Goal: Information Seeking & Learning: Check status

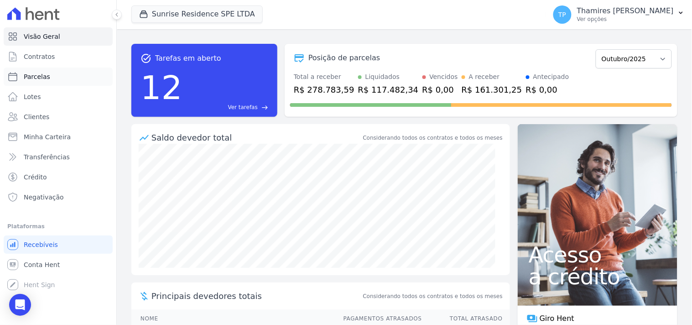
click at [64, 78] on link "Parcelas" at bounding box center [58, 77] width 109 height 18
select select
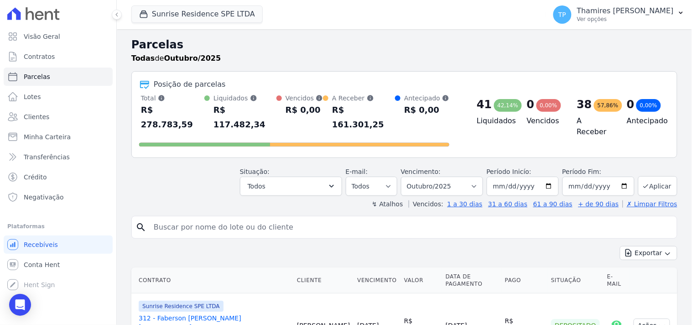
click at [266, 218] on input "search" at bounding box center [410, 227] width 525 height 18
type input "309"
select select
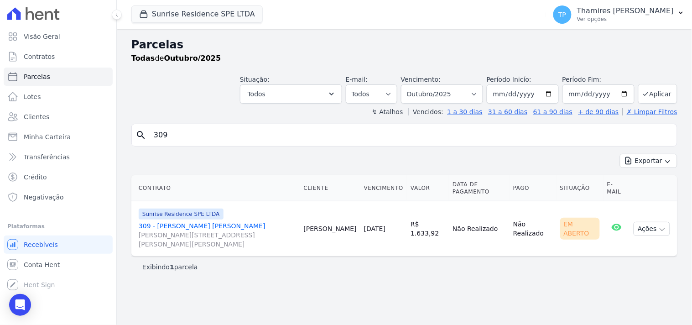
drag, startPoint x: 369, startPoint y: 233, endPoint x: 322, endPoint y: 227, distance: 47.4
click at [404, 233] on td "22/10/2025" at bounding box center [384, 228] width 47 height 55
click at [214, 228] on link "309 - Guilherme De Lima Victorino Rua Anacleto Luiz de Oliveira, 146, Apto 309 …" at bounding box center [218, 234] width 158 height 27
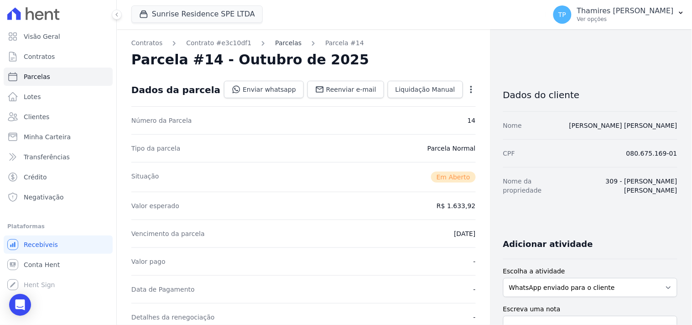
click at [277, 42] on link "Parcelas" at bounding box center [288, 43] width 26 height 10
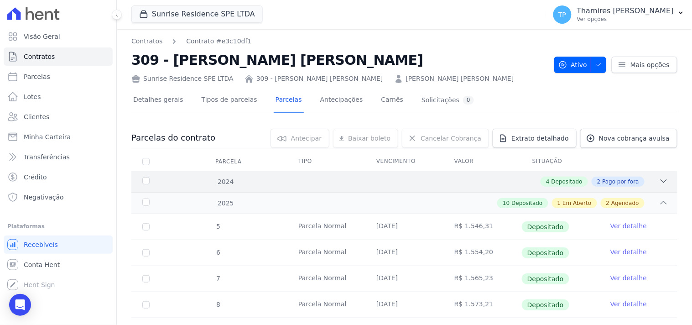
click at [498, 188] on div "2024 4 Depositado 2 Pago por fora" at bounding box center [404, 181] width 546 height 21
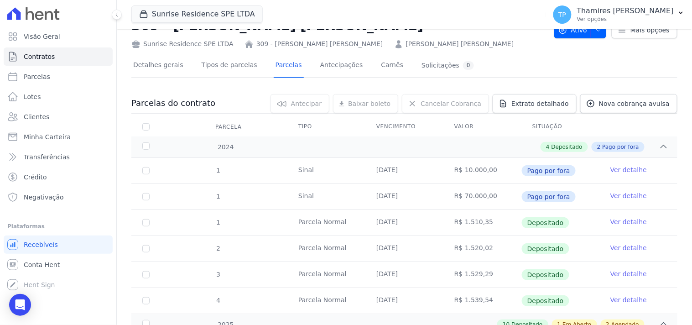
scroll to position [51, 0]
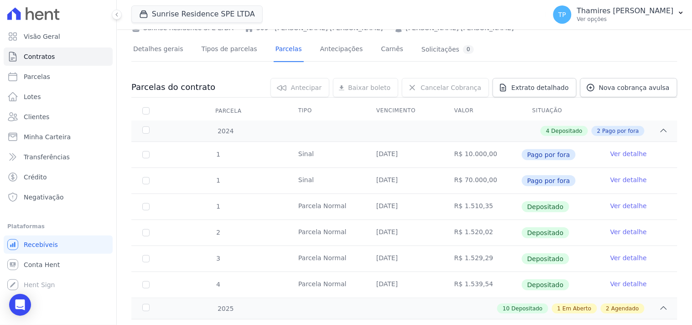
drag, startPoint x: 375, startPoint y: 156, endPoint x: 410, endPoint y: 161, distance: 35.0
click at [414, 158] on td "28/08/2024" at bounding box center [405, 155] width 78 height 26
drag, startPoint x: 370, startPoint y: 206, endPoint x: 395, endPoint y: 206, distance: 25.6
click at [395, 206] on td "22/09/2024" at bounding box center [405, 207] width 78 height 26
drag, startPoint x: 366, startPoint y: 231, endPoint x: 361, endPoint y: 213, distance: 18.3
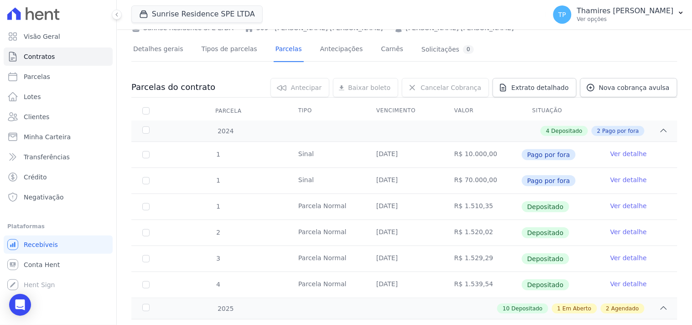
click at [414, 232] on tr "2 Parcela Normal 22/10/2024 R$ 1.520,02 Depositado Ver detalhe" at bounding box center [404, 233] width 546 height 26
drag, startPoint x: 378, startPoint y: 204, endPoint x: 403, endPoint y: 206, distance: 25.2
click at [403, 206] on td "22/09/2024" at bounding box center [405, 207] width 78 height 26
drag, startPoint x: 366, startPoint y: 237, endPoint x: 390, endPoint y: 220, distance: 30.1
click at [414, 235] on td "22/10/2024" at bounding box center [405, 233] width 78 height 26
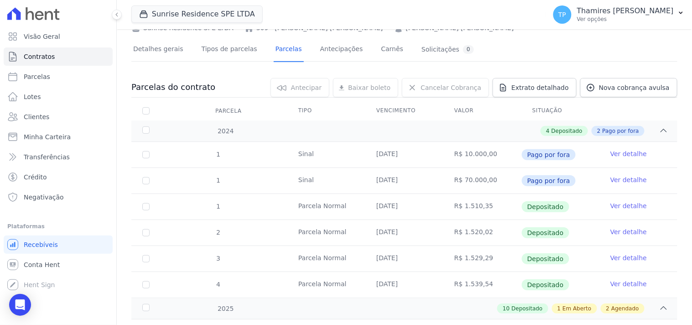
drag, startPoint x: 377, startPoint y: 207, endPoint x: 405, endPoint y: 208, distance: 28.8
click at [406, 207] on td "22/09/2024" at bounding box center [405, 207] width 78 height 26
drag, startPoint x: 376, startPoint y: 239, endPoint x: 417, endPoint y: 239, distance: 40.6
click at [417, 239] on td "22/10/2024" at bounding box center [405, 233] width 78 height 26
click at [376, 256] on td "22/11/2024" at bounding box center [405, 259] width 78 height 26
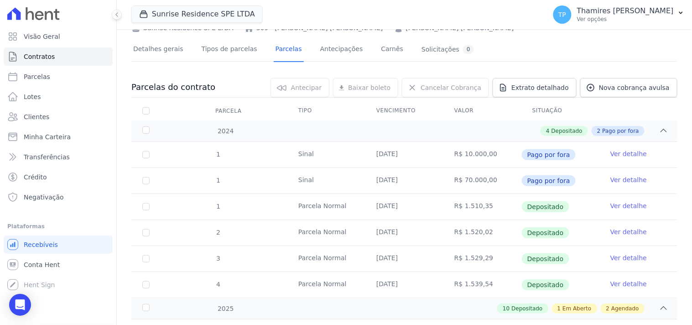
drag, startPoint x: 365, startPoint y: 210, endPoint x: 407, endPoint y: 209, distance: 42.0
click at [407, 209] on td "22/09/2024" at bounding box center [405, 207] width 78 height 26
drag, startPoint x: 388, startPoint y: 217, endPoint x: 373, endPoint y: 212, distance: 16.2
click at [388, 217] on td "22/09/2024" at bounding box center [405, 207] width 78 height 26
click at [412, 212] on td "22/09/2024" at bounding box center [405, 207] width 78 height 26
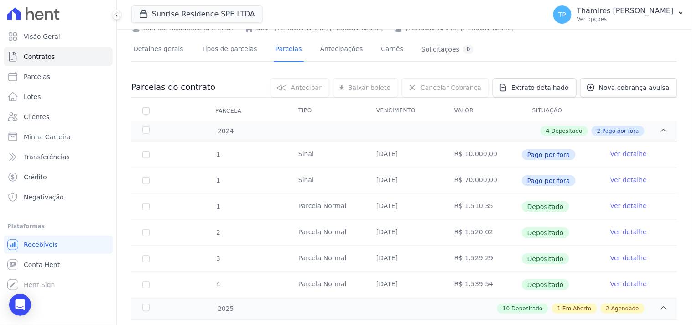
click at [416, 212] on td "22/09/2024" at bounding box center [405, 207] width 78 height 26
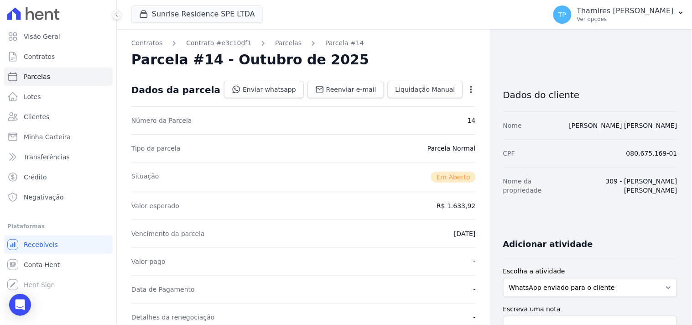
select select
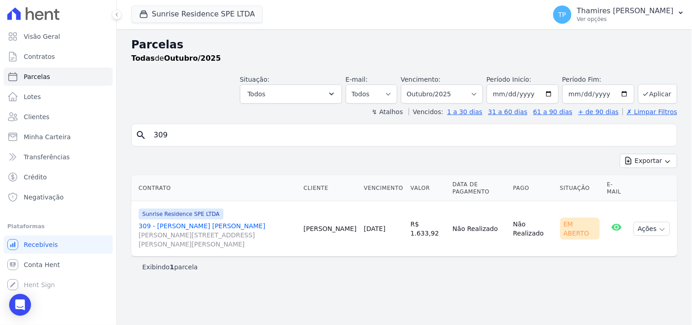
drag, startPoint x: 183, startPoint y: 137, endPoint x: 141, endPoint y: 137, distance: 42.0
click at [141, 137] on div "search 309" at bounding box center [404, 135] width 546 height 23
type input "311"
select select
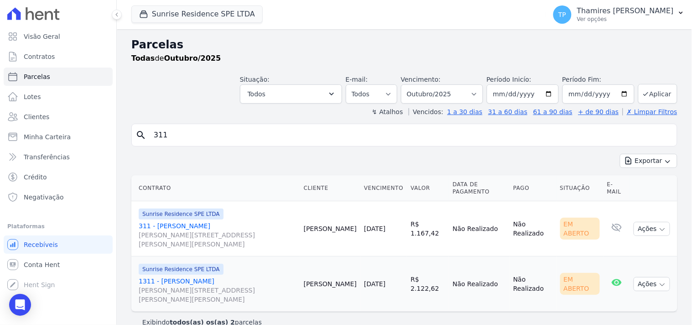
click at [188, 226] on link "311 - Ana Julia Costa Rua Anacleto Luiz de Oliveira, 146, Gleba Patrimônio Mari…" at bounding box center [218, 234] width 158 height 27
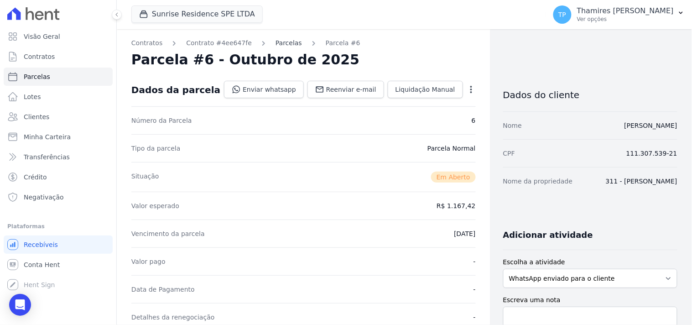
click at [276, 42] on link "Parcelas" at bounding box center [289, 43] width 26 height 10
select select
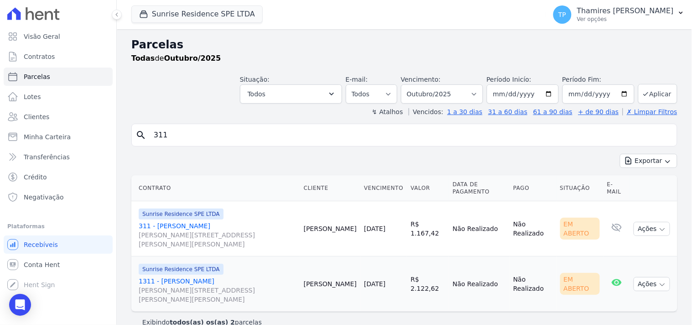
drag, startPoint x: 186, startPoint y: 136, endPoint x: 128, endPoint y: 146, distance: 58.9
click at [129, 146] on div "Parcelas Todas de Outubro/2025 Situação: Agendado Em Aberto Pago Processando Ca…" at bounding box center [405, 184] width 576 height 310
type input "310"
select select
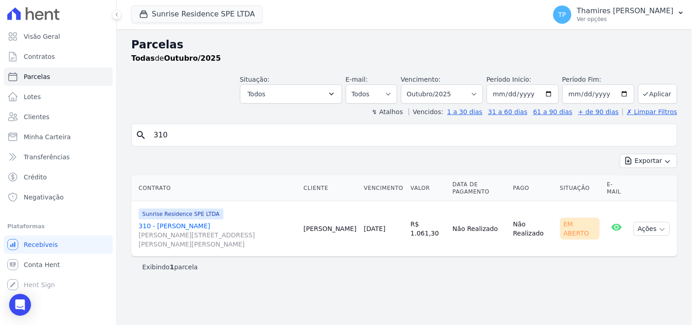
click at [201, 224] on link "310 - Guilherme Munhoz da Costa Rua Anacleto Luiz de Oliveira, 146, Gleba Patri…" at bounding box center [218, 234] width 158 height 27
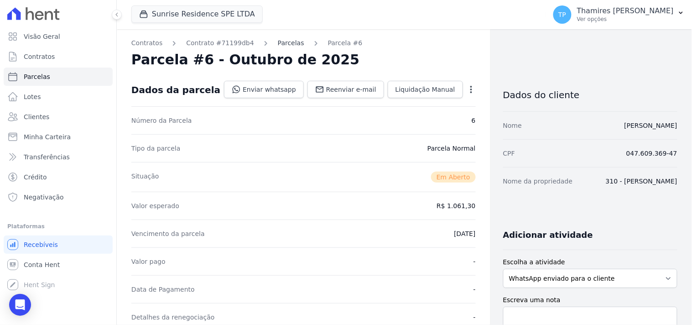
click at [283, 45] on link "Parcelas" at bounding box center [291, 43] width 26 height 10
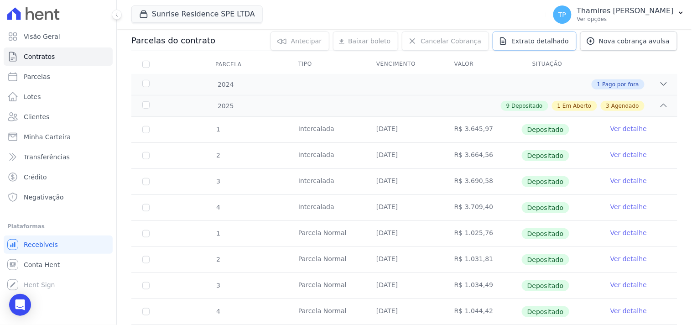
scroll to position [101, 0]
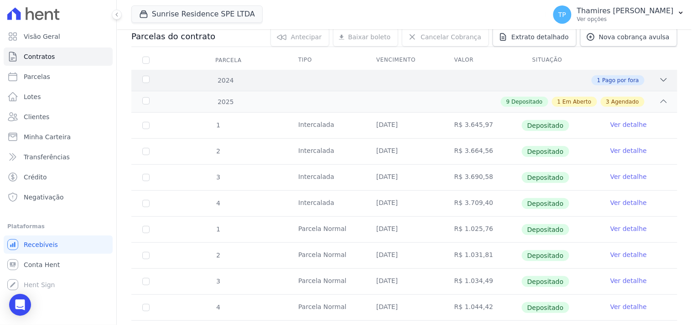
click at [647, 81] on div "1 Pago por fora" at bounding box center [431, 80] width 475 height 10
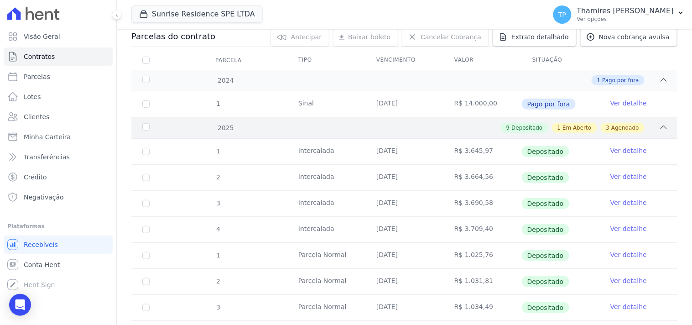
click at [660, 124] on icon at bounding box center [664, 127] width 9 height 9
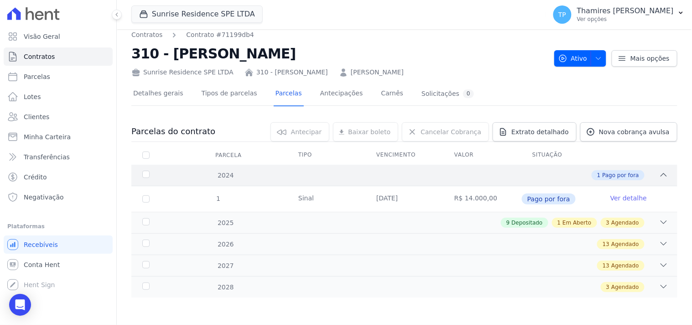
click at [660, 170] on div at bounding box center [664, 175] width 9 height 10
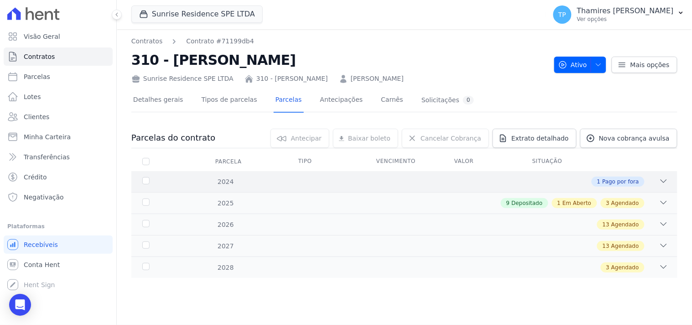
click at [659, 181] on div "1 Pago por fora" at bounding box center [431, 182] width 475 height 10
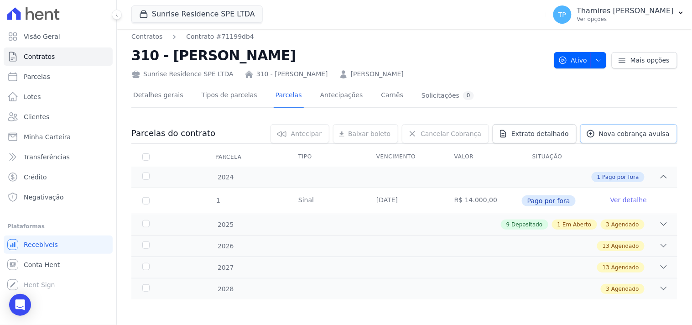
scroll to position [6, 0]
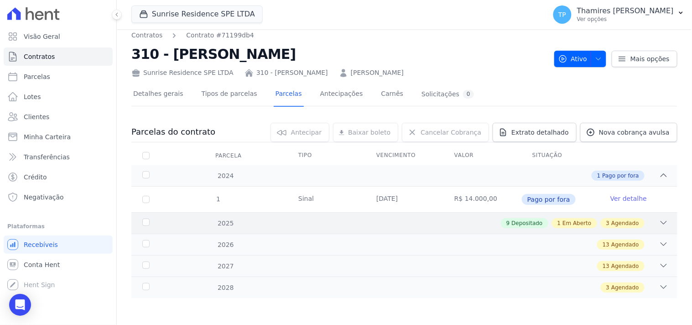
click at [660, 225] on icon at bounding box center [664, 222] width 9 height 9
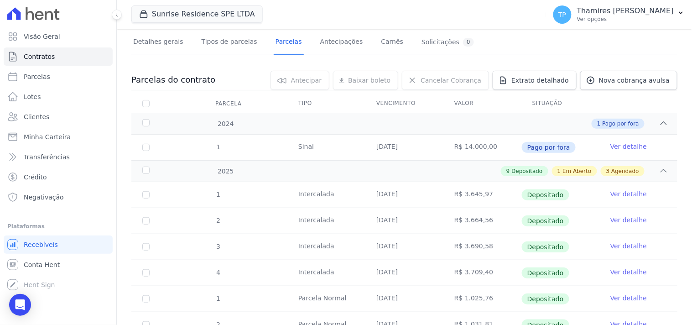
scroll to position [40, 0]
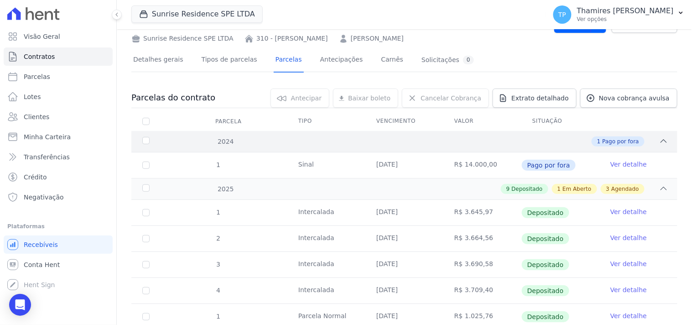
click at [467, 143] on div "1 Pago por fora" at bounding box center [431, 141] width 475 height 10
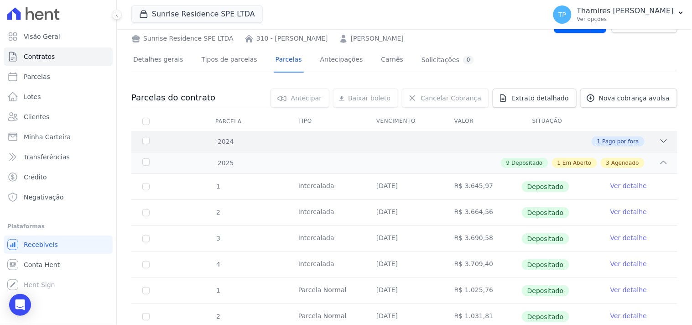
click at [452, 146] on div "2024 1 Pago por fora" at bounding box center [404, 141] width 546 height 21
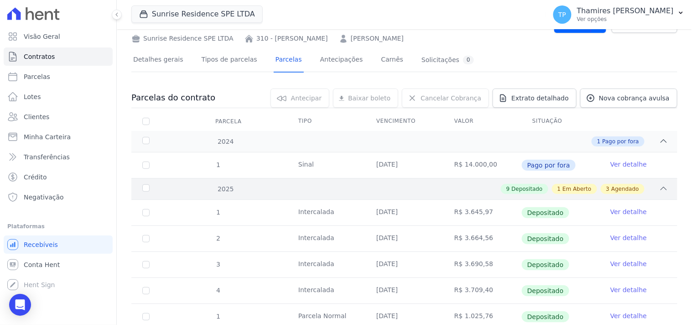
click at [448, 189] on div "9 Depositado 1 Em Aberto 3 Agendado" at bounding box center [431, 189] width 475 height 10
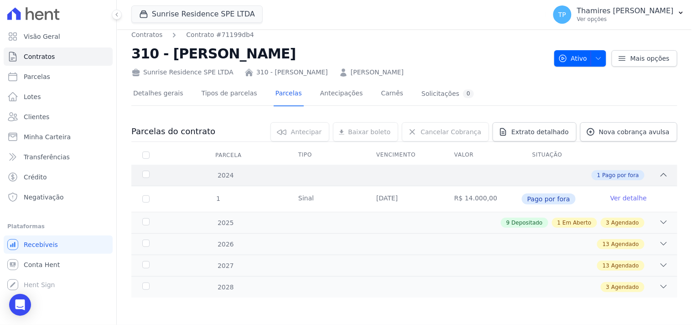
click at [468, 175] on div "1 Pago por fora" at bounding box center [431, 175] width 475 height 10
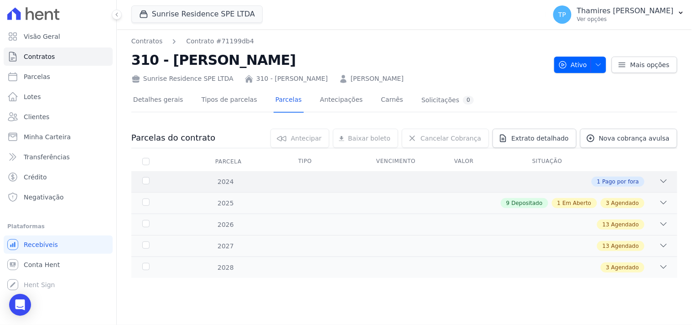
scroll to position [0, 0]
click at [463, 185] on div "1 Pago por fora" at bounding box center [431, 182] width 475 height 10
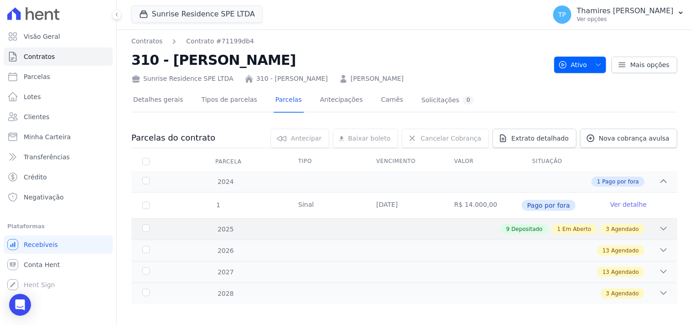
click at [454, 227] on div "9 Depositado 1 Em Aberto 3 Agendado" at bounding box center [431, 229] width 475 height 10
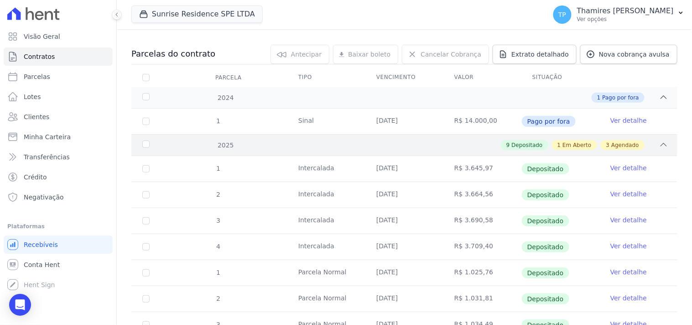
scroll to position [101, 0]
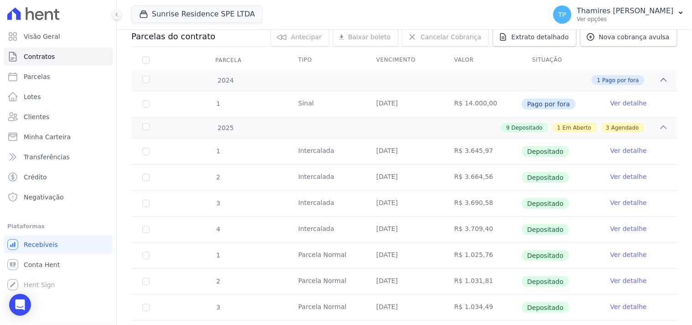
click at [615, 104] on link "Ver detalhe" at bounding box center [629, 103] width 37 height 9
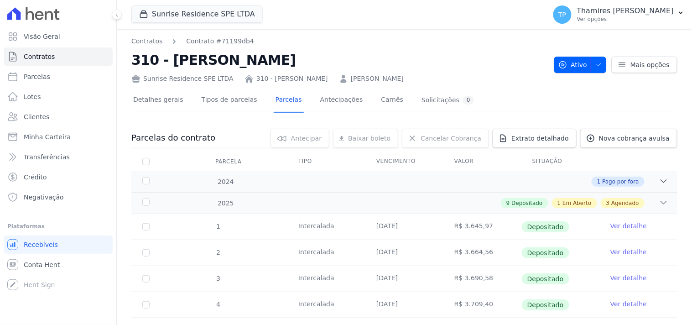
click at [613, 227] on link "Ver detalhe" at bounding box center [629, 225] width 37 height 9
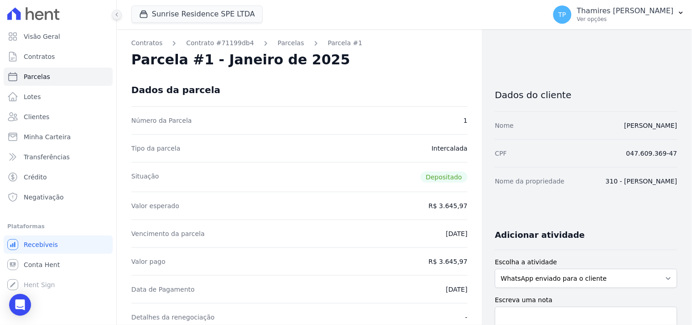
click at [120, 16] on button at bounding box center [117, 15] width 10 height 10
click at [278, 47] on link "Parcelas" at bounding box center [291, 43] width 26 height 10
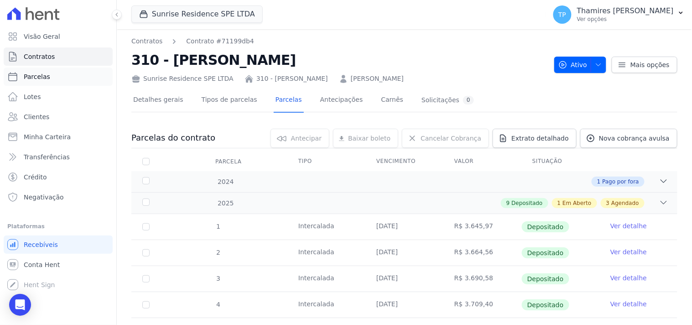
click at [61, 77] on link "Parcelas" at bounding box center [58, 77] width 109 height 18
select select
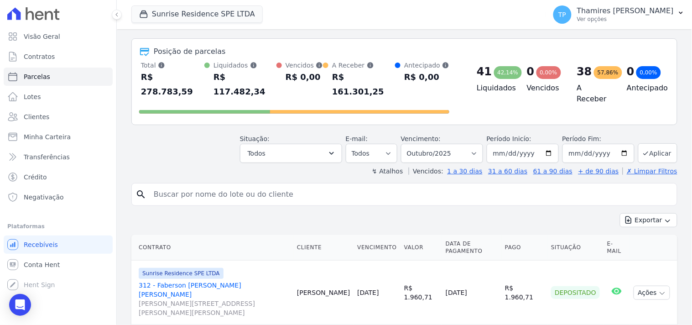
scroll to position [51, 0]
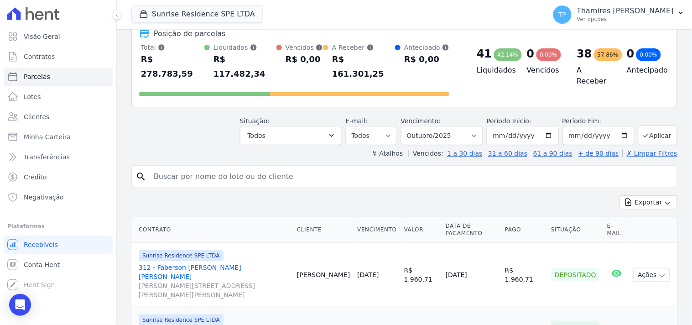
click at [195, 168] on input "search" at bounding box center [410, 177] width 525 height 18
type input "310"
select select
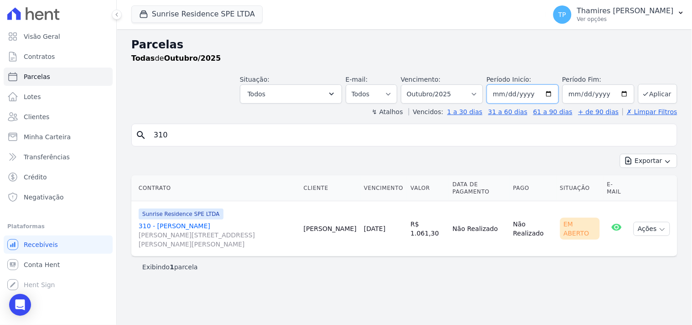
click at [508, 89] on input "[DATE]" at bounding box center [523, 93] width 72 height 19
type input "2025-10-15"
type input "2025-01-15"
click at [580, 89] on input "[DATE]" at bounding box center [599, 93] width 72 height 19
type input "2025-10-30"
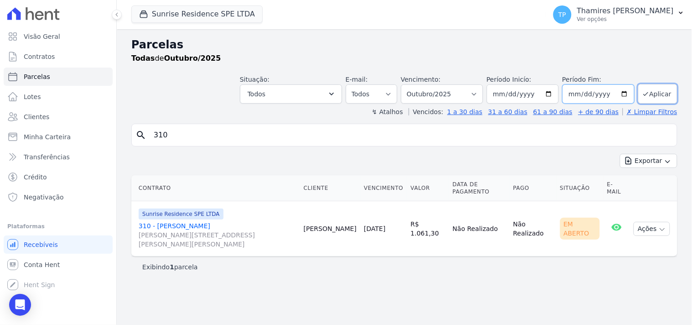
type input "2025-09-30"
click at [673, 92] on button "Aplicar" at bounding box center [658, 94] width 39 height 20
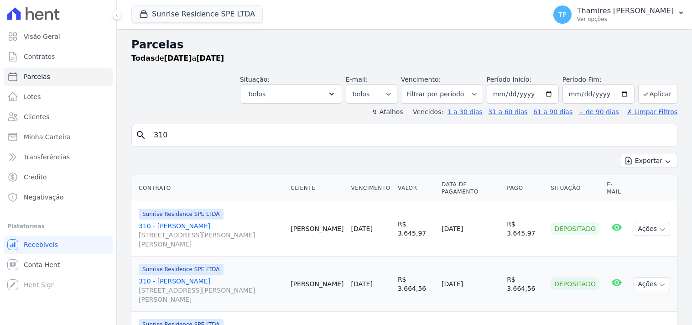
select select
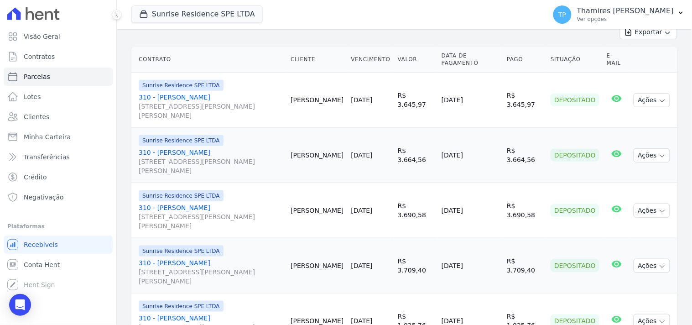
scroll to position [152, 0]
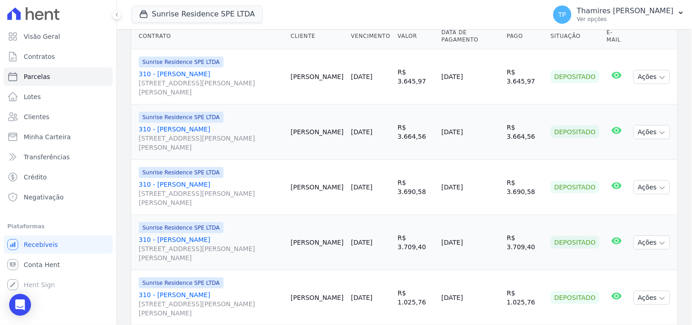
drag, startPoint x: 458, startPoint y: 190, endPoint x: 489, endPoint y: 188, distance: 30.6
click at [489, 188] on td "[DATE]" at bounding box center [470, 187] width 65 height 55
click at [453, 122] on td "10/02/2025" at bounding box center [470, 132] width 65 height 55
drag, startPoint x: 446, startPoint y: 129, endPoint x: 480, endPoint y: 130, distance: 33.8
click at [480, 130] on td "10/02/2025" at bounding box center [470, 132] width 65 height 55
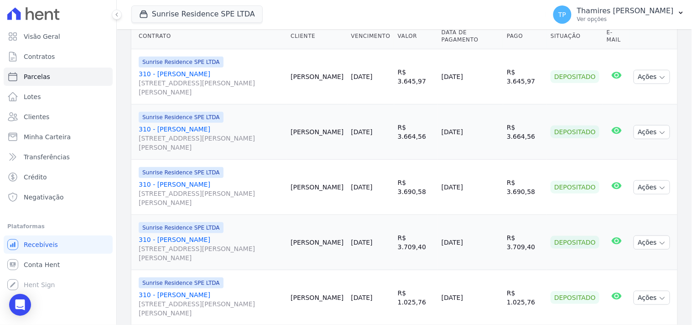
click at [533, 141] on td "R$ 3.664,56" at bounding box center [525, 132] width 44 height 55
drag, startPoint x: 353, startPoint y: 193, endPoint x: 479, endPoint y: 185, distance: 126.7
click at [479, 185] on tr "Sunrise Residence SPE LTDA 310 - Guilherme Munhoz da Costa Rua Anacleto Luiz de…" at bounding box center [404, 187] width 546 height 55
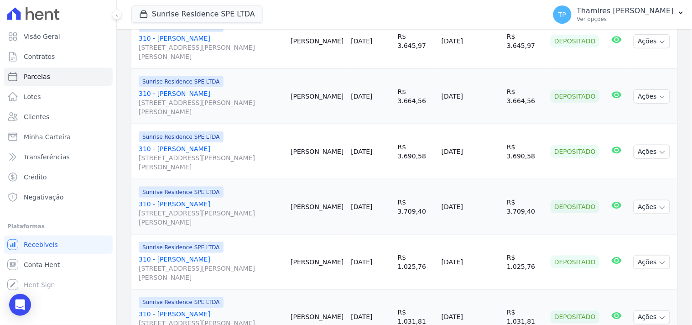
scroll to position [203, 0]
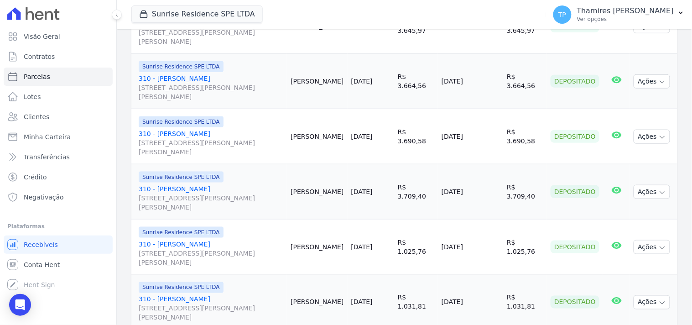
drag, startPoint x: 439, startPoint y: 192, endPoint x: 482, endPoint y: 185, distance: 44.3
click at [481, 189] on tr "Sunrise Residence SPE LTDA 310 - Guilherme Munhoz da Costa Rua Anacleto Luiz de…" at bounding box center [404, 191] width 546 height 55
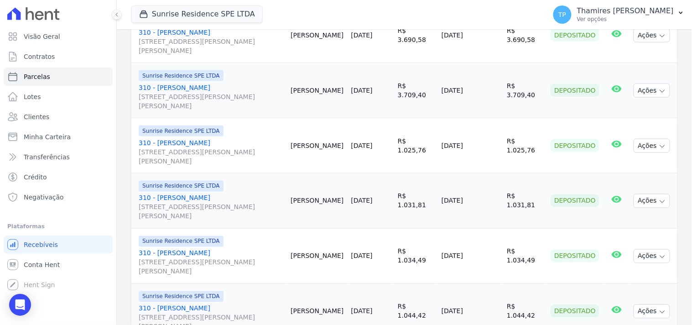
scroll to position [355, 0]
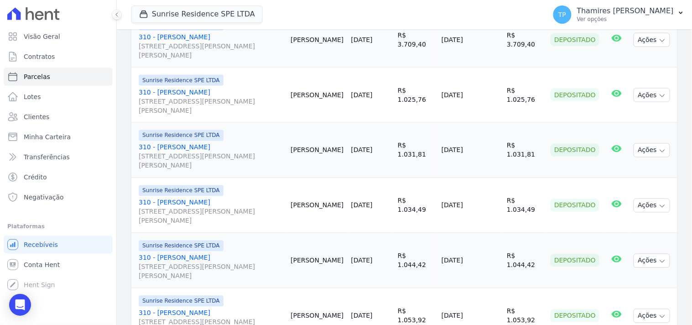
drag, startPoint x: 443, startPoint y: 92, endPoint x: 488, endPoint y: 94, distance: 45.7
click at [488, 94] on td "[DATE]" at bounding box center [470, 95] width 65 height 55
drag, startPoint x: 443, startPoint y: 151, endPoint x: 486, endPoint y: 150, distance: 42.9
click at [486, 150] on td "16/06/2025" at bounding box center [470, 150] width 65 height 55
drag, startPoint x: 442, startPoint y: 209, endPoint x: 388, endPoint y: 67, distance: 151.4
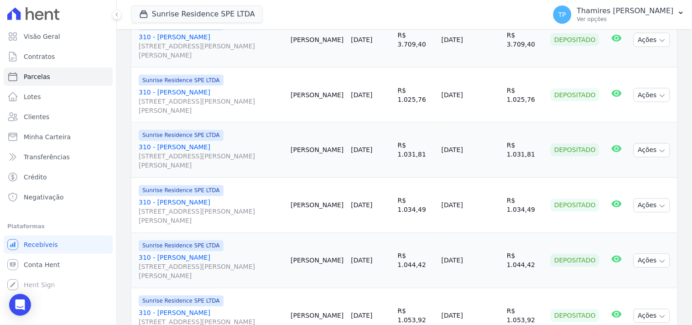
click at [485, 207] on td "[DATE]" at bounding box center [470, 205] width 65 height 55
drag, startPoint x: 440, startPoint y: 267, endPoint x: 482, endPoint y: 266, distance: 41.6
click at [482, 266] on td "[DATE]" at bounding box center [470, 260] width 65 height 55
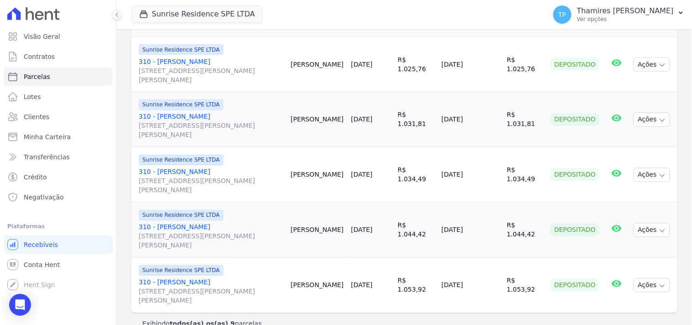
scroll to position [402, 0]
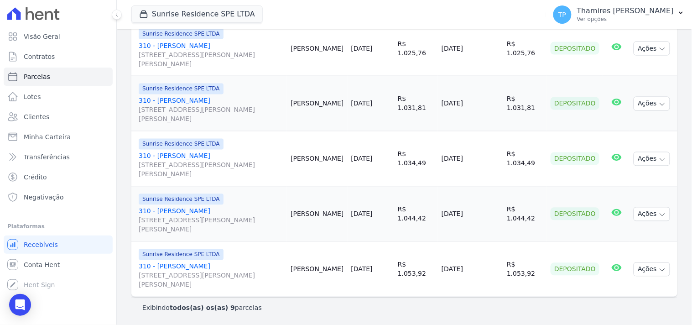
drag, startPoint x: 442, startPoint y: 267, endPoint x: 325, endPoint y: 6, distance: 286.2
click at [481, 265] on td "[DATE]" at bounding box center [470, 269] width 65 height 55
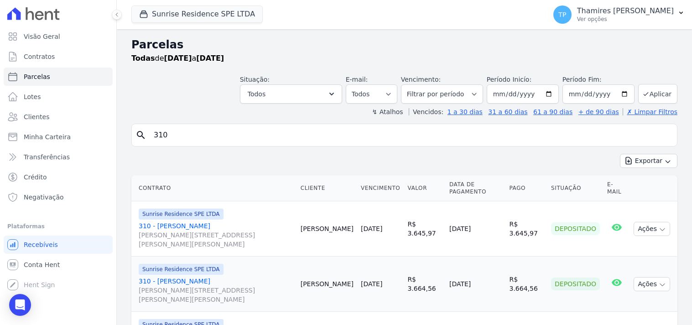
select select
drag, startPoint x: 225, startPoint y: 138, endPoint x: 115, endPoint y: 151, distance: 111.2
click at [115, 151] on div "Visão Geral Contratos [GEOGRAPHIC_DATA] Lotes Clientes Minha Carteira Transferê…" at bounding box center [346, 162] width 692 height 325
type input "312"
select select
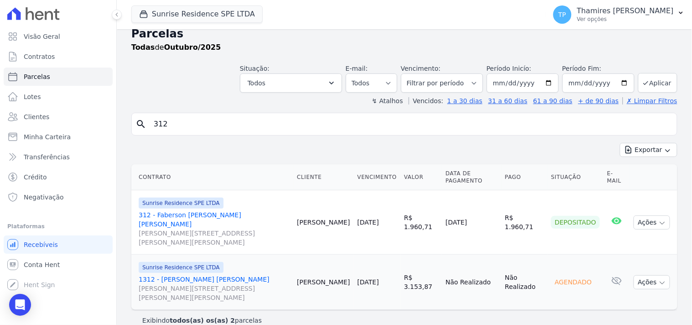
scroll to position [15, 0]
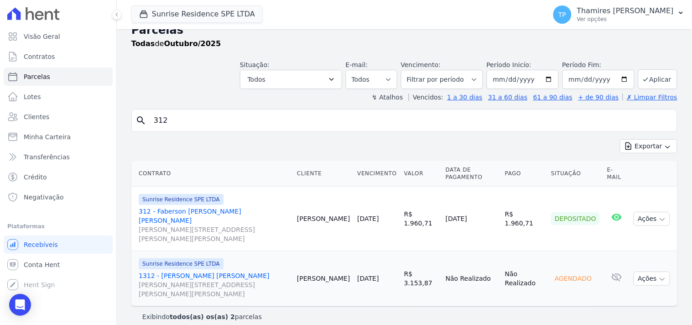
click at [220, 211] on link "312 - Faberson Oliveira de Sousa Rua Anacleto Luiz de Oliveira, 146, Apto 312, …" at bounding box center [214, 225] width 151 height 37
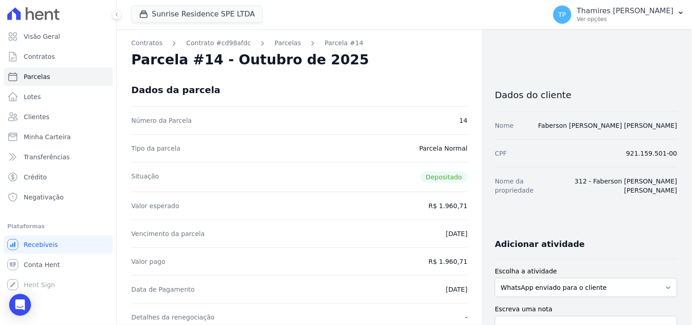
select select
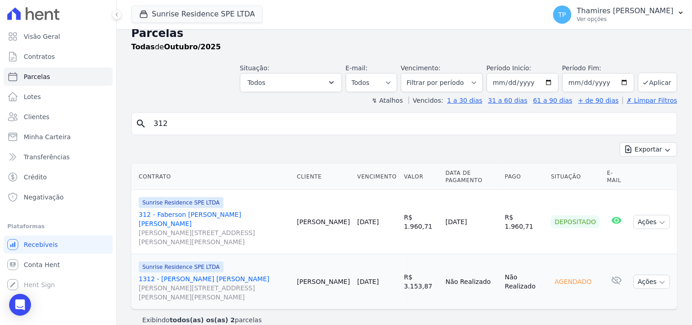
scroll to position [15, 0]
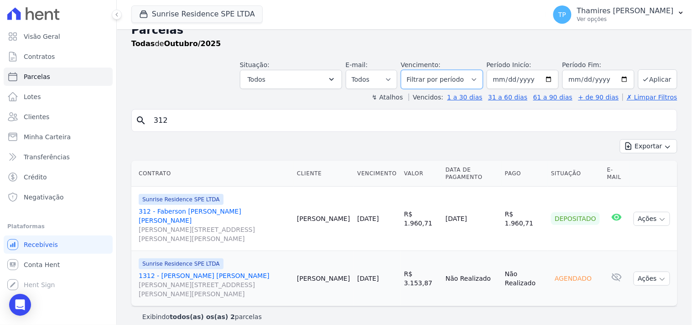
click at [444, 79] on select "Filtrar por período ──────── Todos os meses Fevereiro/2024 Março/2024 Abril/202…" at bounding box center [442, 79] width 82 height 19
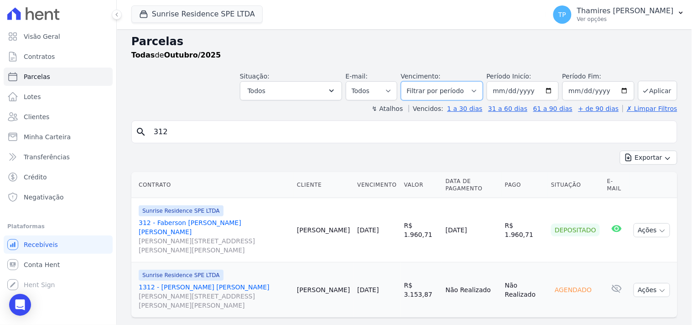
scroll to position [0, 0]
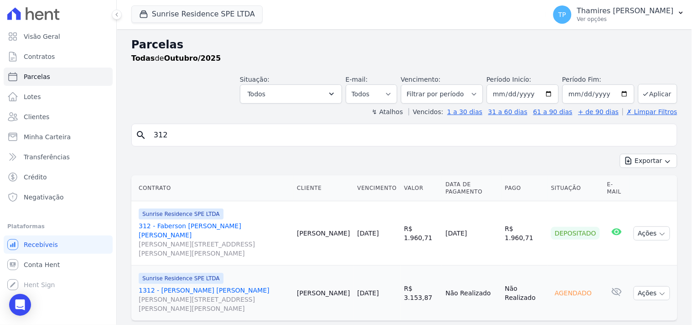
click at [212, 223] on link "312 - Faberson Oliveira de Sousa Rua Anacleto Luiz de Oliveira, 146, Apto 312, …" at bounding box center [214, 239] width 151 height 37
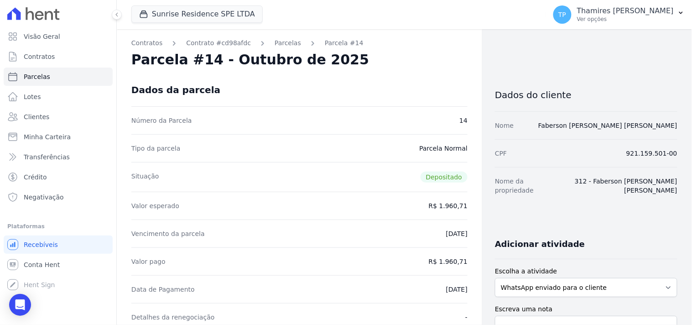
click at [278, 41] on link "Parcelas" at bounding box center [288, 43] width 26 height 10
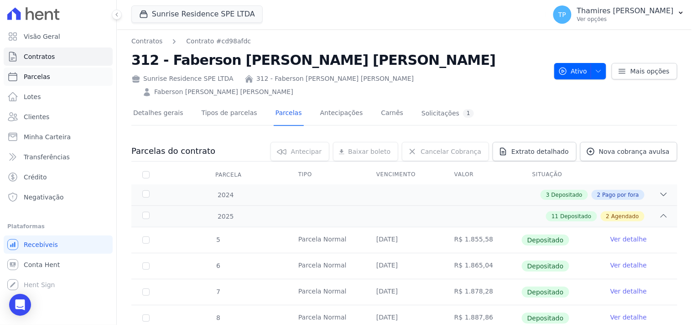
click at [70, 73] on link "Parcelas" at bounding box center [58, 77] width 109 height 18
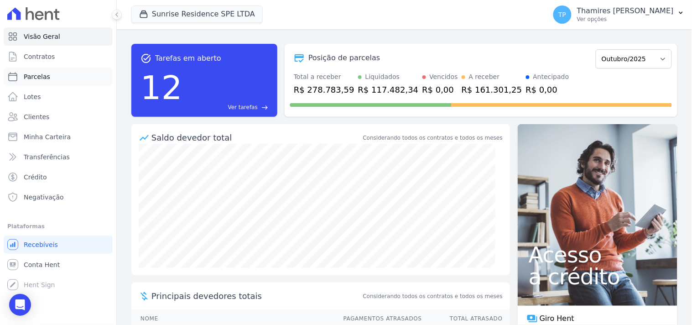
click at [72, 81] on link "Parcelas" at bounding box center [58, 77] width 109 height 18
select select
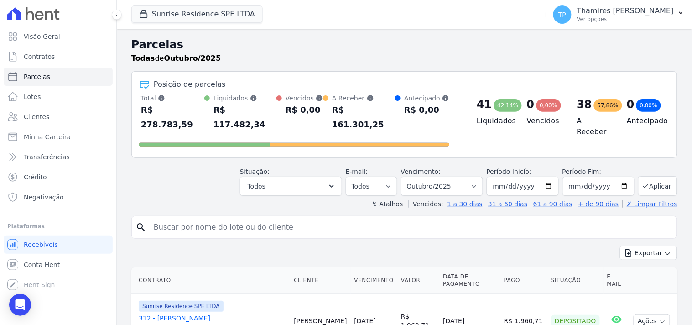
click at [222, 218] on input "search" at bounding box center [410, 227] width 525 height 18
type input "FABERSON"
click at [620, 246] on button "Exportar" at bounding box center [649, 253] width 58 height 14
click at [250, 218] on input "FABERSON" at bounding box center [410, 227] width 525 height 18
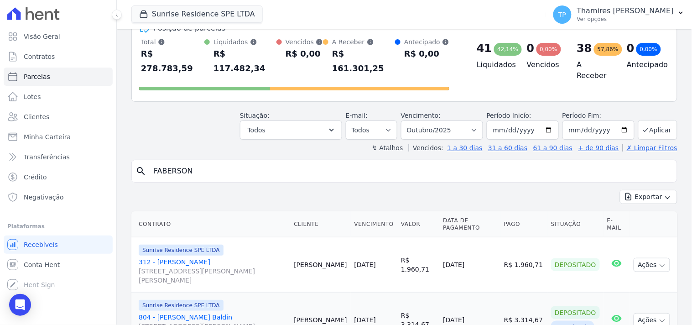
scroll to position [101, 0]
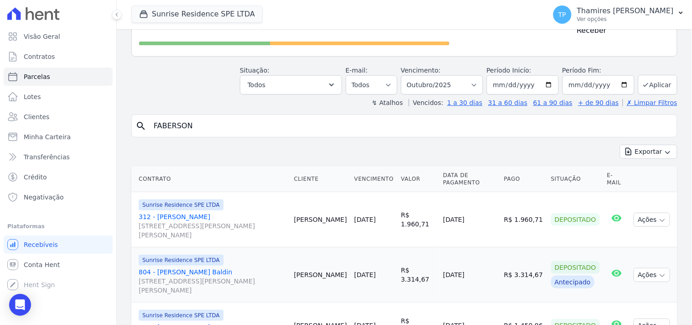
select select
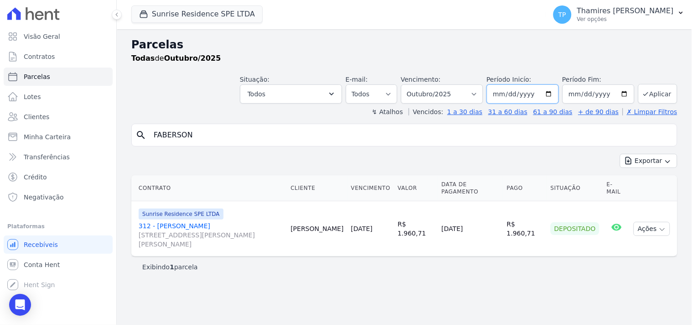
click at [507, 94] on input "[DATE]" at bounding box center [523, 93] width 72 height 19
click at [531, 99] on input "2025-01-11" at bounding box center [523, 93] width 72 height 19
click at [532, 93] on input "2025-01-11" at bounding box center [523, 93] width 72 height 19
type input "2024-01-11"
click at [554, 161] on div "Exportar Exportar PDF Exportar CSV" at bounding box center [404, 164] width 546 height 21
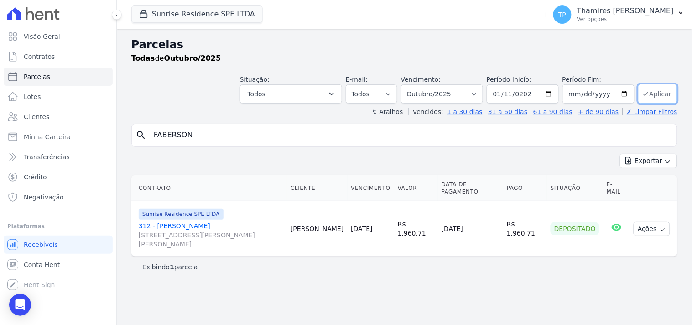
click at [650, 94] on icon "submit" at bounding box center [646, 93] width 7 height 7
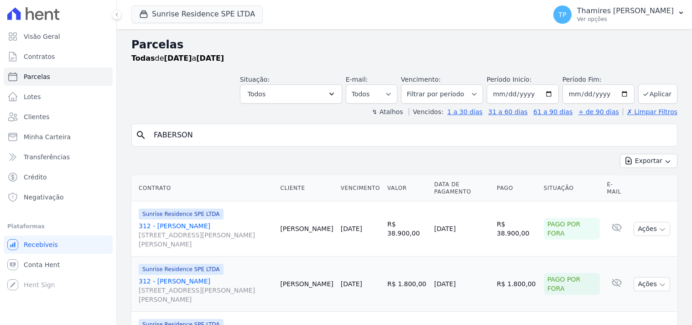
select select
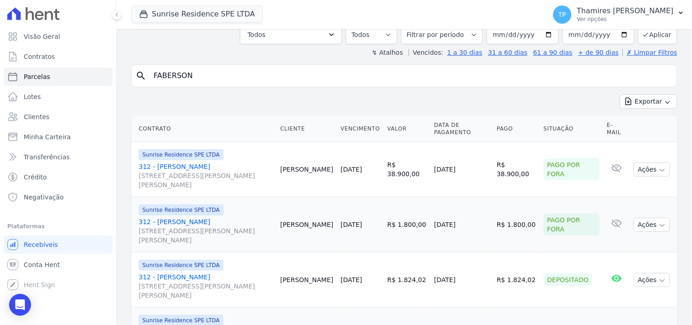
scroll to position [28, 0]
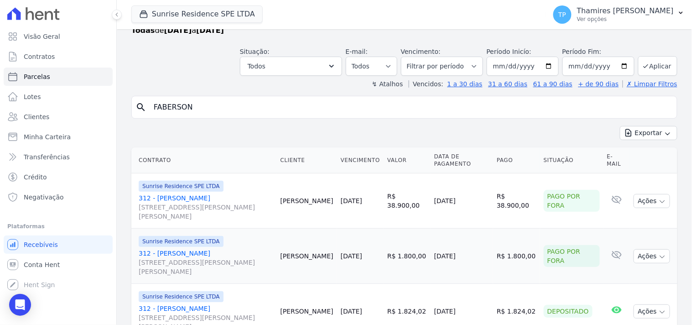
drag, startPoint x: 493, startPoint y: 204, endPoint x: 530, endPoint y: 206, distance: 36.6
click at [530, 206] on tr "Sunrise Residence SPE LTDA 312 - Faberson Oliveira de Sousa Rua Anacleto Luiz d…" at bounding box center [404, 200] width 546 height 55
drag, startPoint x: 438, startPoint y: 202, endPoint x: 477, endPoint y: 167, distance: 52.0
click at [475, 202] on td "23/08/2024" at bounding box center [462, 200] width 63 height 55
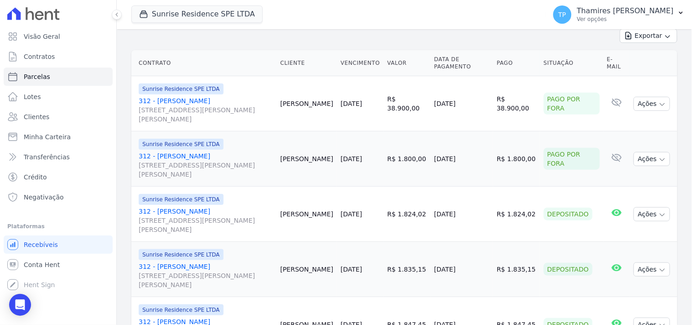
scroll to position [129, 0]
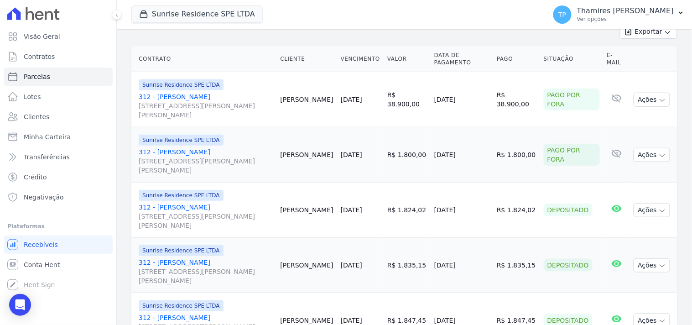
drag, startPoint x: 443, startPoint y: 156, endPoint x: 476, endPoint y: 156, distance: 32.9
click at [476, 156] on td "05/09/2024" at bounding box center [462, 154] width 63 height 55
drag, startPoint x: 443, startPoint y: 216, endPoint x: 478, endPoint y: 121, distance: 101.0
click at [481, 212] on td "07/10/2024" at bounding box center [462, 210] width 63 height 55
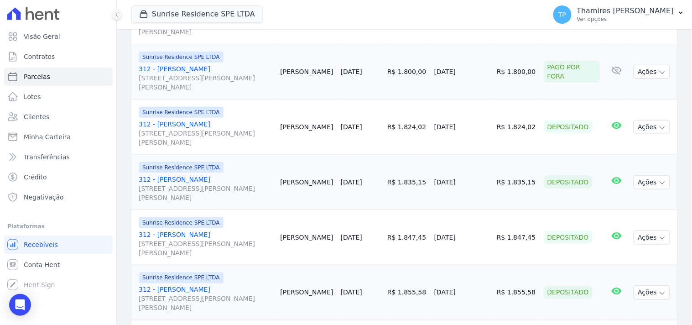
scroll to position [230, 0]
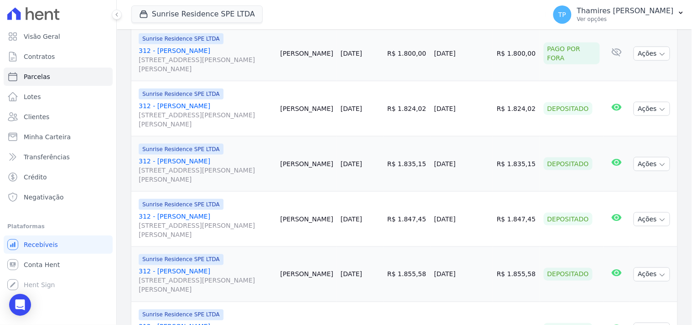
drag, startPoint x: 440, startPoint y: 169, endPoint x: 480, endPoint y: 167, distance: 40.2
click at [480, 167] on td "05/11/2024" at bounding box center [462, 163] width 63 height 55
drag, startPoint x: 440, startPoint y: 222, endPoint x: 484, endPoint y: 221, distance: 43.8
click at [484, 221] on td "04/12/2024" at bounding box center [462, 219] width 63 height 55
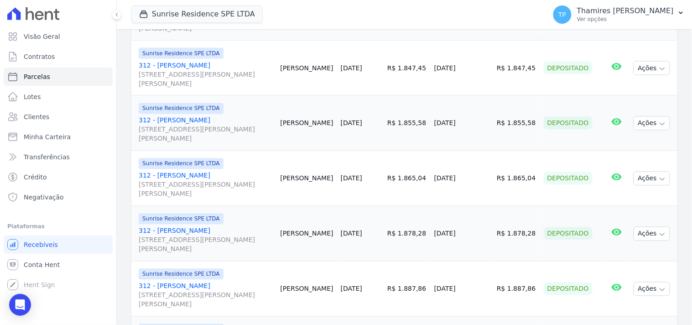
scroll to position [382, 0]
drag, startPoint x: 439, startPoint y: 126, endPoint x: 487, endPoint y: 125, distance: 47.9
click at [487, 125] on td "03/01/2025" at bounding box center [462, 122] width 63 height 55
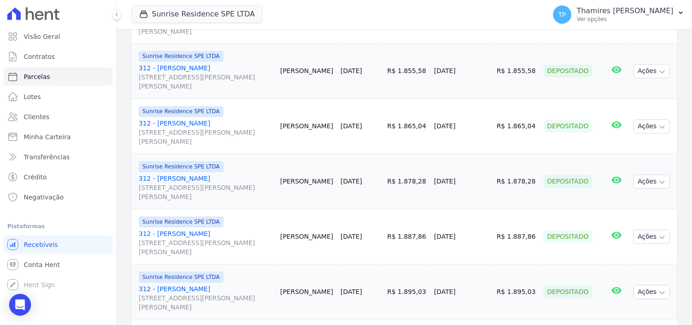
drag, startPoint x: 437, startPoint y: 133, endPoint x: 482, endPoint y: 129, distance: 44.9
click at [479, 131] on td "05/02/2025" at bounding box center [462, 126] width 63 height 55
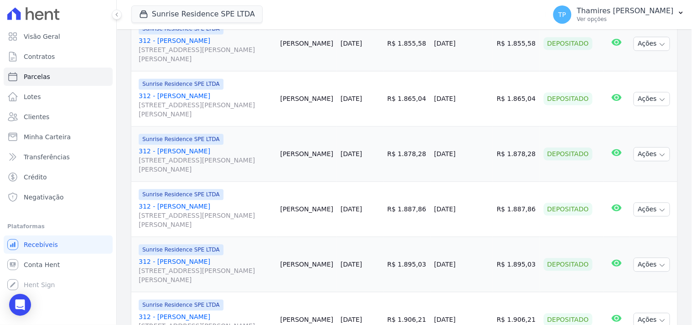
scroll to position [484, 0]
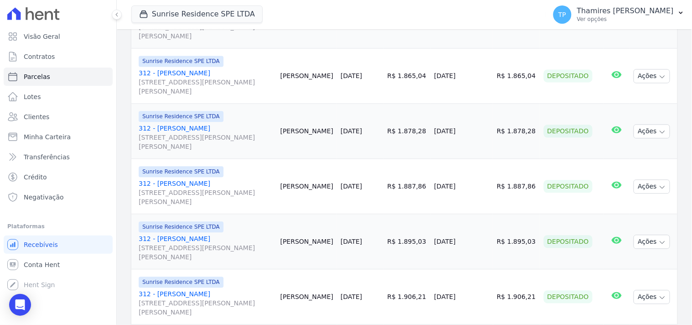
drag, startPoint x: 443, startPoint y: 133, endPoint x: 478, endPoint y: 125, distance: 36.2
click at [478, 131] on td "05/03/2025" at bounding box center [462, 131] width 63 height 55
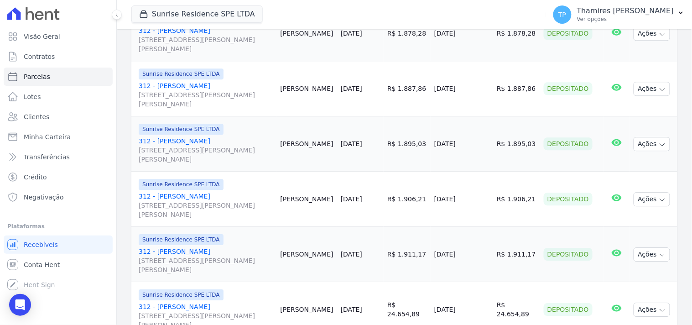
scroll to position [586, 0]
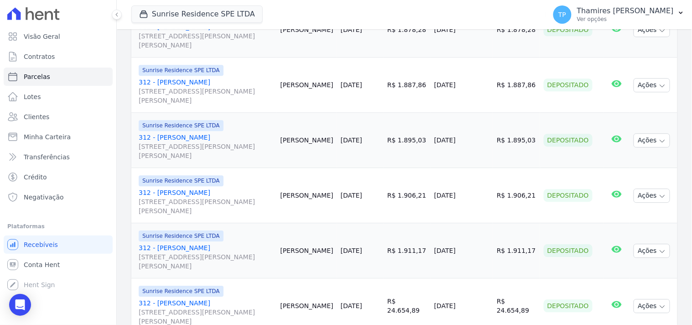
drag, startPoint x: 435, startPoint y: 89, endPoint x: 484, endPoint y: 62, distance: 56.2
click at [483, 85] on td "03/04/2025" at bounding box center [462, 85] width 63 height 55
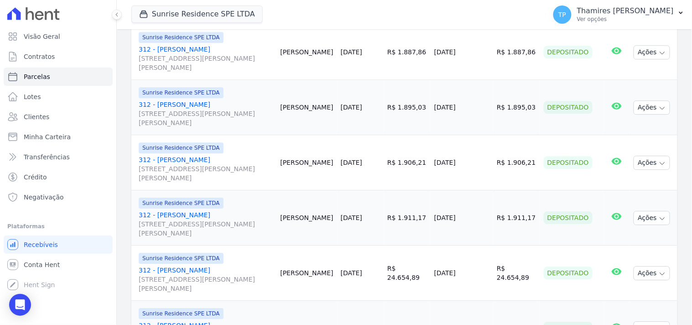
scroll to position [636, 0]
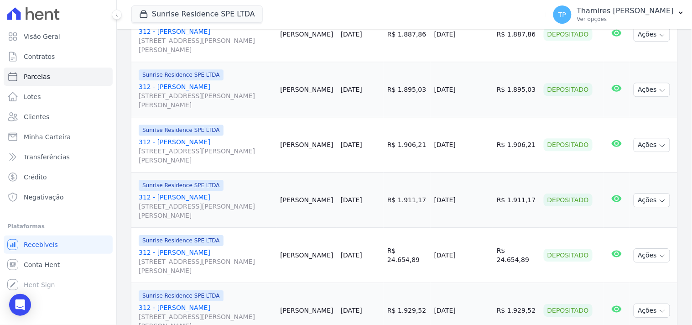
drag, startPoint x: 436, startPoint y: 93, endPoint x: 486, endPoint y: 91, distance: 49.8
click at [486, 93] on td "05/05/2025" at bounding box center [462, 89] width 63 height 55
drag, startPoint x: 430, startPoint y: 152, endPoint x: 485, endPoint y: 119, distance: 63.7
click at [488, 150] on tr "Sunrise Residence SPE LTDA 312 - Faberson Oliveira de Sousa Rua Anacleto Luiz d…" at bounding box center [404, 144] width 546 height 55
drag, startPoint x: 435, startPoint y: 199, endPoint x: 481, endPoint y: 199, distance: 46.1
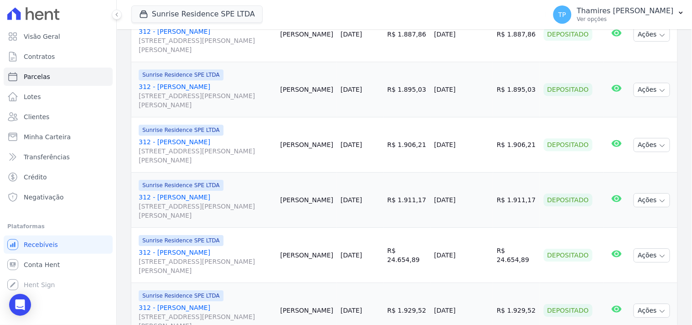
click at [481, 199] on td "03/07/2025" at bounding box center [462, 200] width 63 height 55
drag, startPoint x: 476, startPoint y: 257, endPoint x: 480, endPoint y: 256, distance: 4.7
click at [480, 256] on td "05/08/2025" at bounding box center [462, 255] width 63 height 55
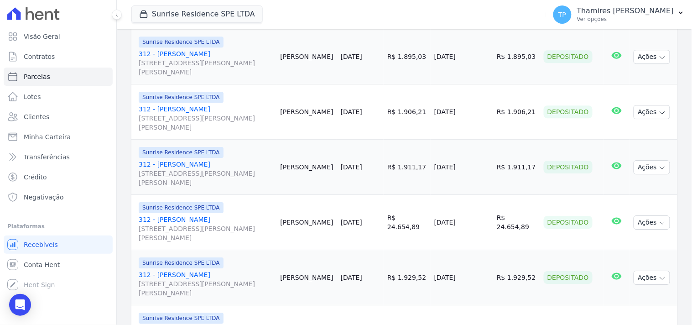
scroll to position [687, 0]
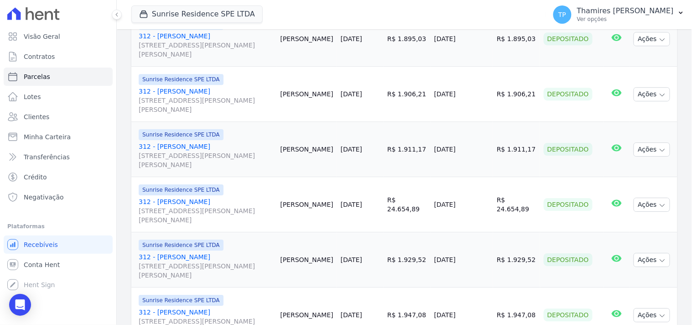
drag, startPoint x: 493, startPoint y: 266, endPoint x: 532, endPoint y: 261, distance: 39.1
click at [532, 261] on tr "Sunrise Residence SPE LTDA 312 - Faberson Oliveira de Sousa Rua Anacleto Luiz d…" at bounding box center [404, 259] width 546 height 55
drag, startPoint x: 434, startPoint y: 212, endPoint x: 486, endPoint y: 200, distance: 53.8
click at [488, 204] on tr "Sunrise Residence SPE LTDA 312 - Faberson Oliveira de Sousa Rua Anacleto Luiz d…" at bounding box center [404, 204] width 546 height 55
drag, startPoint x: 430, startPoint y: 258, endPoint x: 477, endPoint y: 257, distance: 47.9
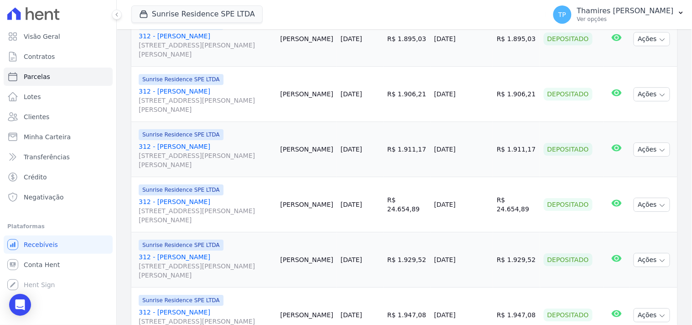
click at [477, 257] on tr "Sunrise Residence SPE LTDA 312 - Faberson Oliveira de Sousa Rua Anacleto Luiz d…" at bounding box center [404, 259] width 546 height 55
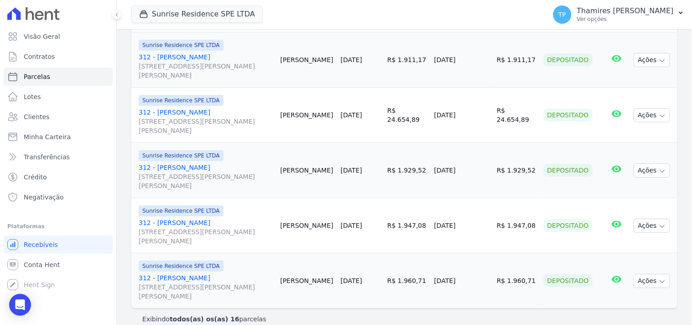
scroll to position [788, 0]
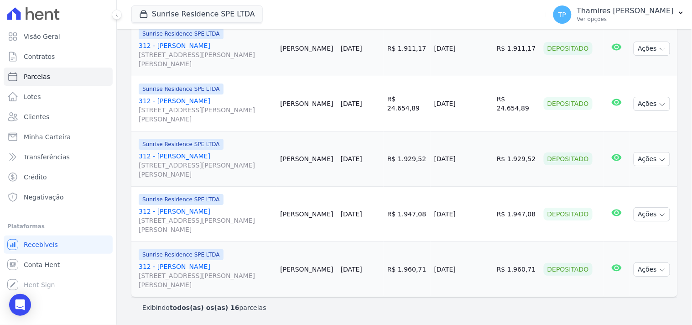
drag, startPoint x: 435, startPoint y: 217, endPoint x: 476, endPoint y: 217, distance: 40.6
click at [476, 217] on td "03/09/2025" at bounding box center [462, 214] width 63 height 55
drag, startPoint x: 442, startPoint y: 271, endPoint x: 478, endPoint y: 265, distance: 36.5
click at [478, 265] on td "03/10/2025" at bounding box center [462, 269] width 63 height 55
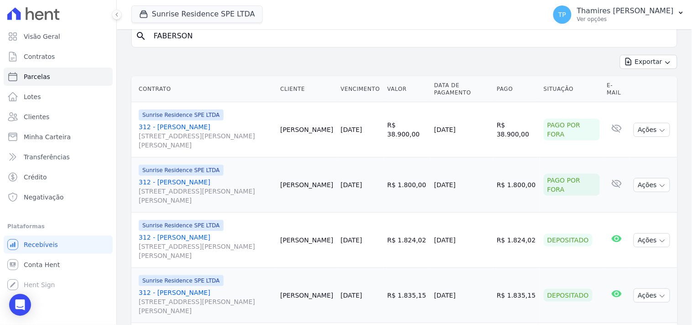
scroll to position [0, 0]
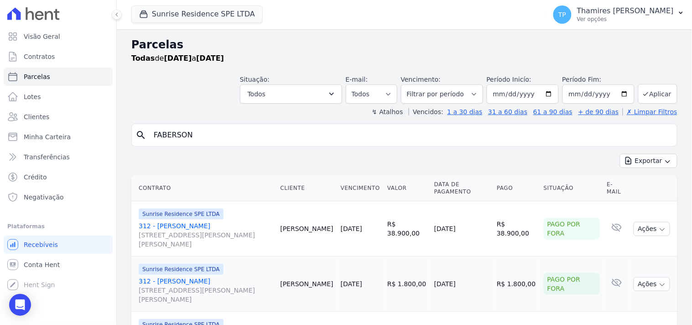
drag, startPoint x: 148, startPoint y: 136, endPoint x: 124, endPoint y: 136, distance: 23.7
type input "311"
select select
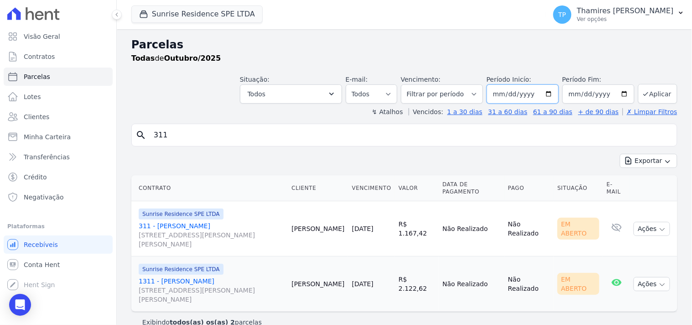
click at [501, 93] on input "2025-10-01" at bounding box center [523, 93] width 72 height 19
click at [521, 93] on input "2025-01-11" at bounding box center [523, 93] width 72 height 19
type input "[DATE]"
click at [655, 100] on button "Aplicar" at bounding box center [658, 94] width 39 height 20
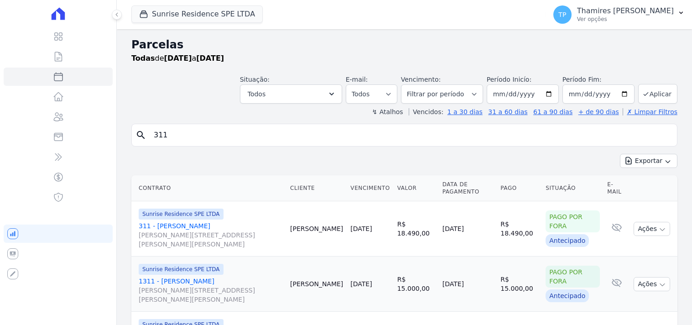
select select
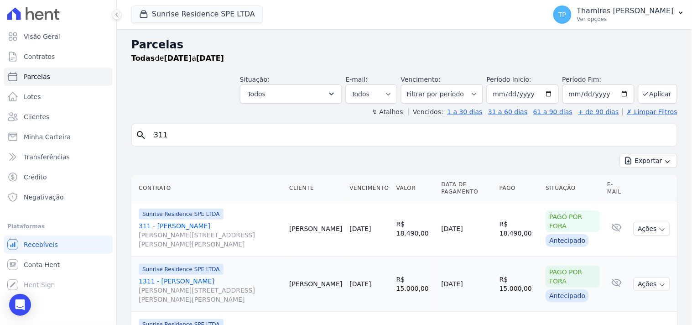
drag, startPoint x: 186, startPoint y: 138, endPoint x: 116, endPoint y: 138, distance: 69.8
click at [116, 138] on div "Visão Geral Contratos [GEOGRAPHIC_DATA] Lotes Clientes Minha Carteira Transferê…" at bounding box center [346, 162] width 692 height 325
type input "[PERSON_NAME] [PERSON_NAME]"
select select
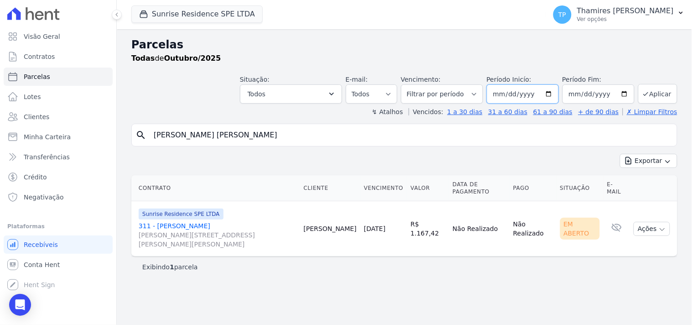
click at [513, 94] on input "[DATE]" at bounding box center [523, 93] width 72 height 19
click at [505, 94] on input "2025-10-01" at bounding box center [523, 93] width 72 height 19
click at [528, 91] on input "2025-01-11" at bounding box center [523, 93] width 72 height 19
type input "[DATE]"
click at [654, 92] on button "Aplicar" at bounding box center [658, 94] width 39 height 20
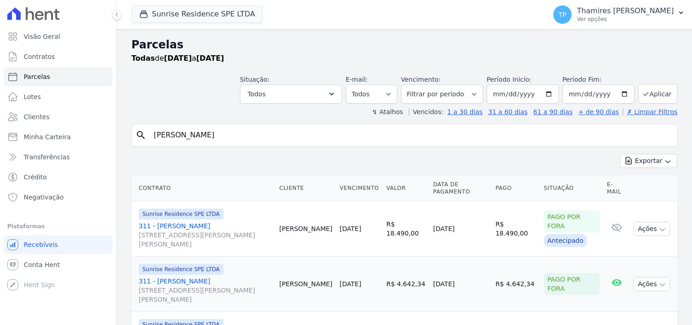
select select
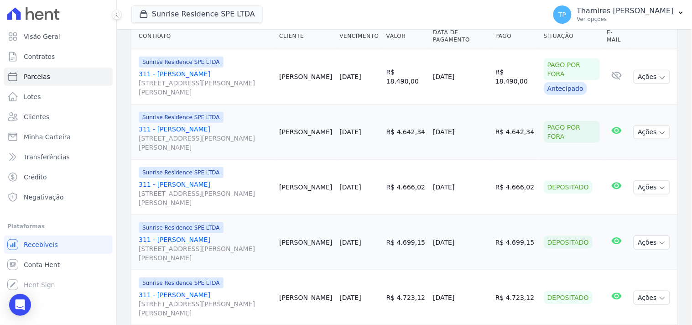
scroll to position [101, 0]
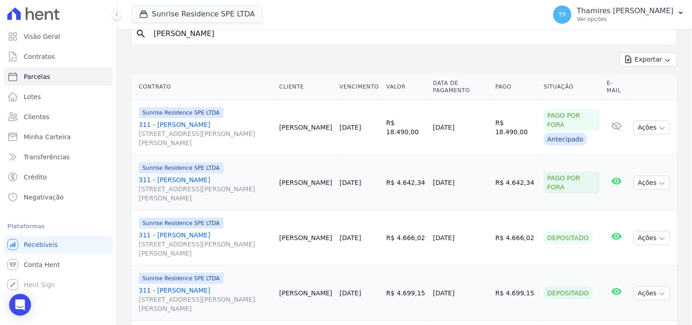
drag, startPoint x: 508, startPoint y: 131, endPoint x: 530, endPoint y: 131, distance: 21.5
click at [530, 131] on tr "Sunrise Residence SPE LTDA 311 - [PERSON_NAME] [STREET_ADDRESS][PERSON_NAME][PE…" at bounding box center [404, 127] width 546 height 55
drag, startPoint x: 419, startPoint y: 125, endPoint x: 461, endPoint y: 126, distance: 42.0
click at [461, 126] on tr "Sunrise Residence SPE LTDA 311 - [PERSON_NAME] [STREET_ADDRESS][PERSON_NAME][PE…" at bounding box center [404, 127] width 546 height 55
drag, startPoint x: 431, startPoint y: 183, endPoint x: 466, endPoint y: 101, distance: 89.4
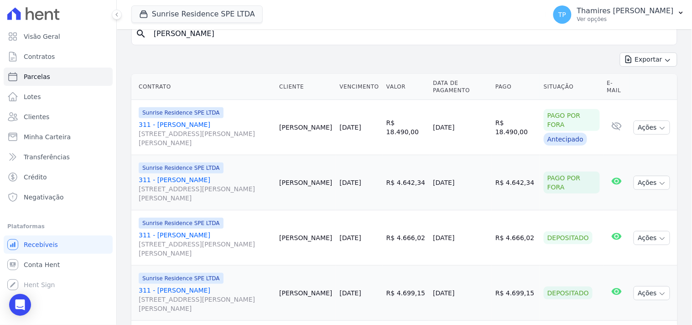
click at [474, 183] on td "[DATE]" at bounding box center [461, 182] width 63 height 55
drag, startPoint x: 424, startPoint y: 241, endPoint x: 467, endPoint y: 241, distance: 42.4
click at [467, 242] on td "[DATE]" at bounding box center [461, 237] width 63 height 55
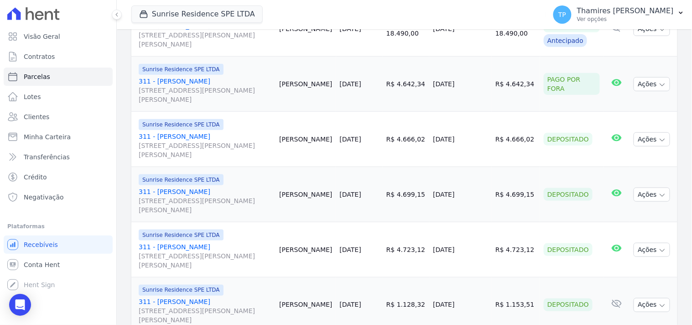
scroll to position [203, 0]
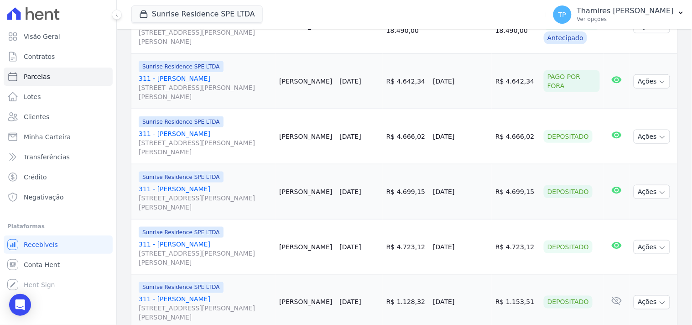
drag, startPoint x: 428, startPoint y: 194, endPoint x: 461, endPoint y: 194, distance: 32.9
click at [461, 194] on td "[DATE]" at bounding box center [461, 191] width 63 height 55
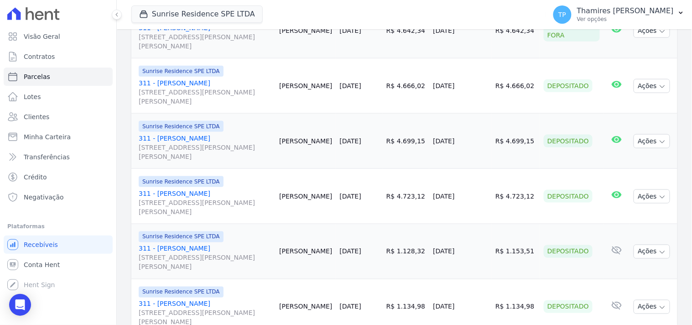
scroll to position [304, 0]
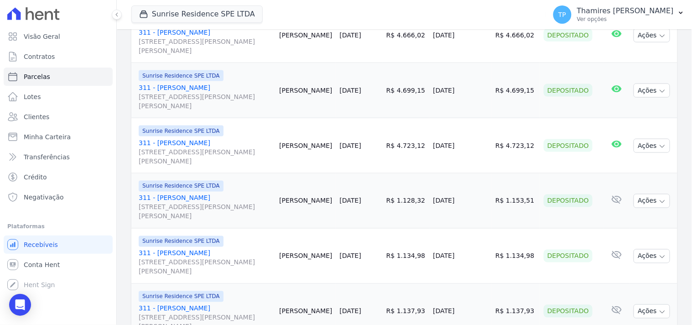
drag, startPoint x: 430, startPoint y: 146, endPoint x: 467, endPoint y: 144, distance: 37.5
click at [467, 147] on td "[DATE]" at bounding box center [461, 145] width 63 height 55
drag, startPoint x: 426, startPoint y: 90, endPoint x: 470, endPoint y: 90, distance: 43.8
click at [470, 90] on td "[DATE]" at bounding box center [461, 90] width 63 height 55
drag, startPoint x: 424, startPoint y: 147, endPoint x: 466, endPoint y: 65, distance: 91.0
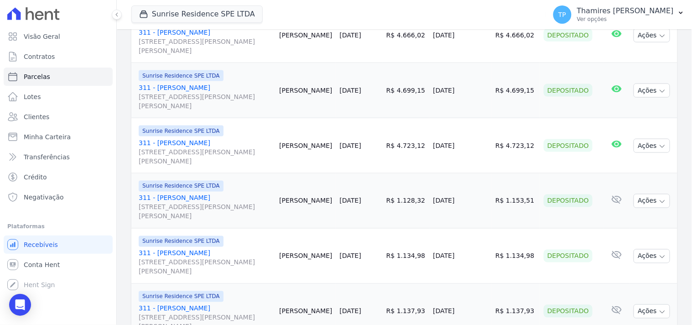
click at [463, 144] on td "[DATE]" at bounding box center [461, 145] width 63 height 55
drag, startPoint x: 423, startPoint y: 205, endPoint x: 466, endPoint y: 205, distance: 43.4
click at [466, 205] on tr "Sunrise Residence SPE LTDA 311 - [PERSON_NAME] [STREET_ADDRESS][PERSON_NAME][PE…" at bounding box center [404, 200] width 546 height 55
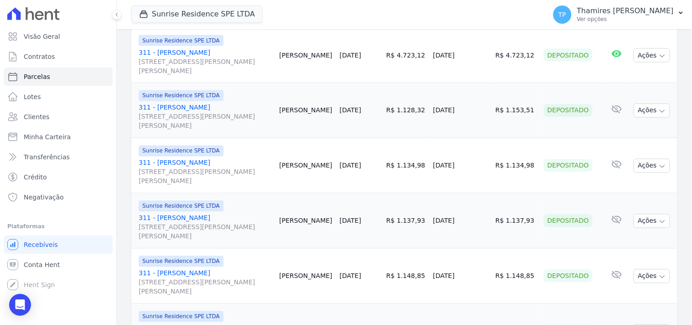
scroll to position [405, 0]
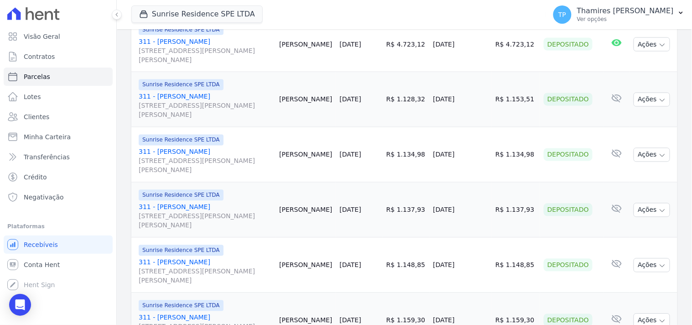
drag, startPoint x: 496, startPoint y: 100, endPoint x: 525, endPoint y: 103, distance: 29.8
click at [525, 103] on td "R$ 1.153,51" at bounding box center [516, 99] width 48 height 55
